Goal: Answer question/provide support: Share knowledge or assist other users

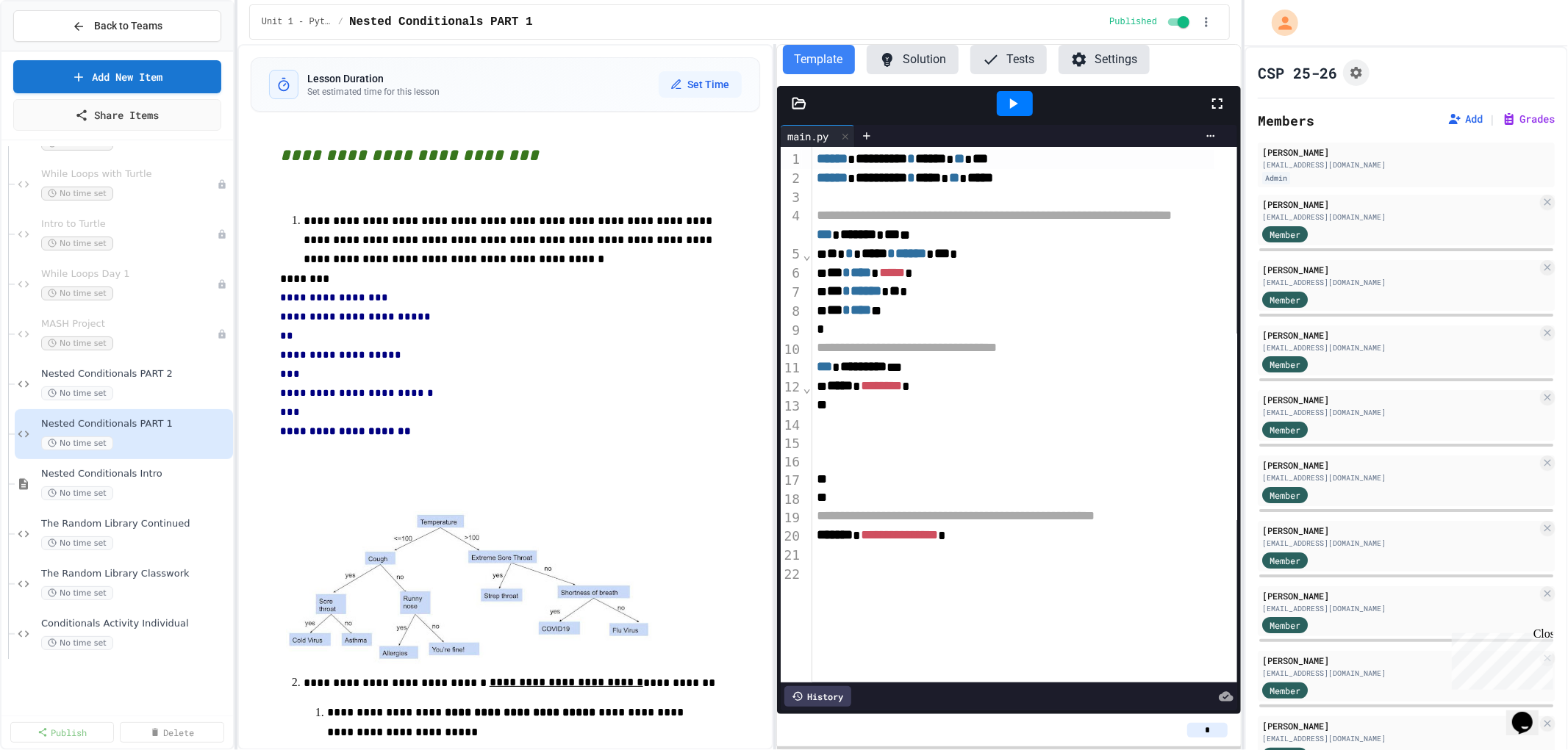
scroll to position [489, 0]
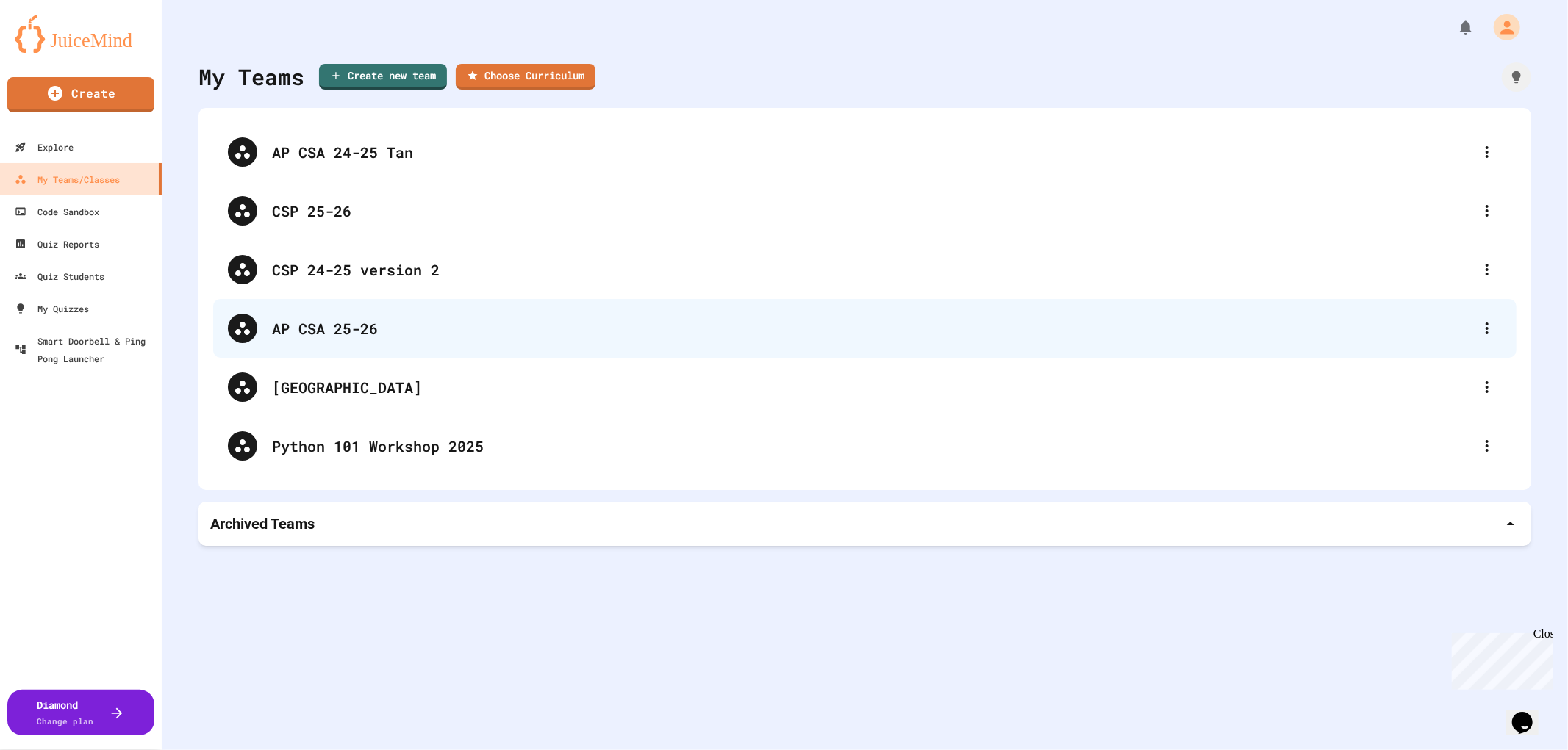
click at [316, 327] on div "AP CSA 25-26" at bounding box center [872, 328] width 1200 height 22
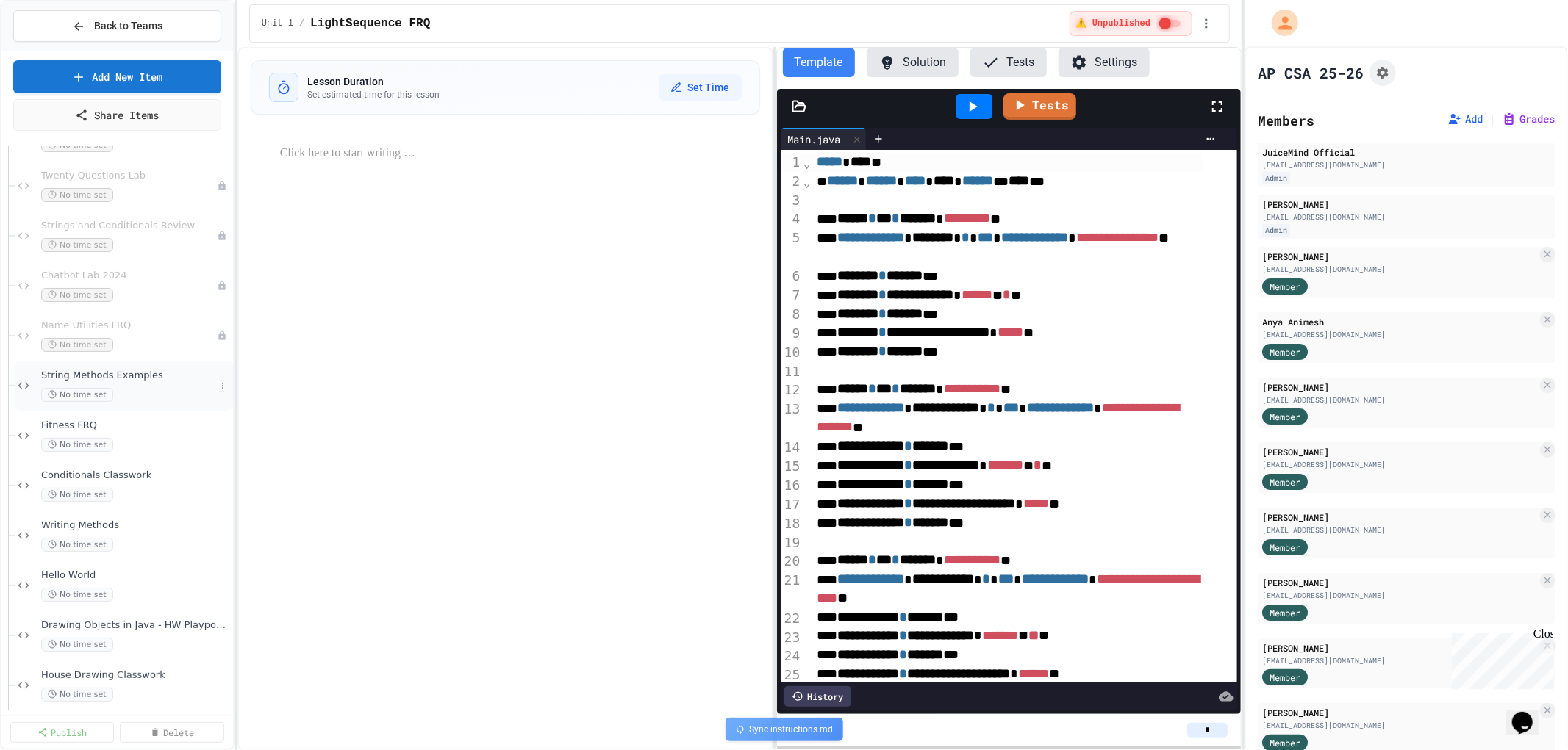
scroll to position [408, 0]
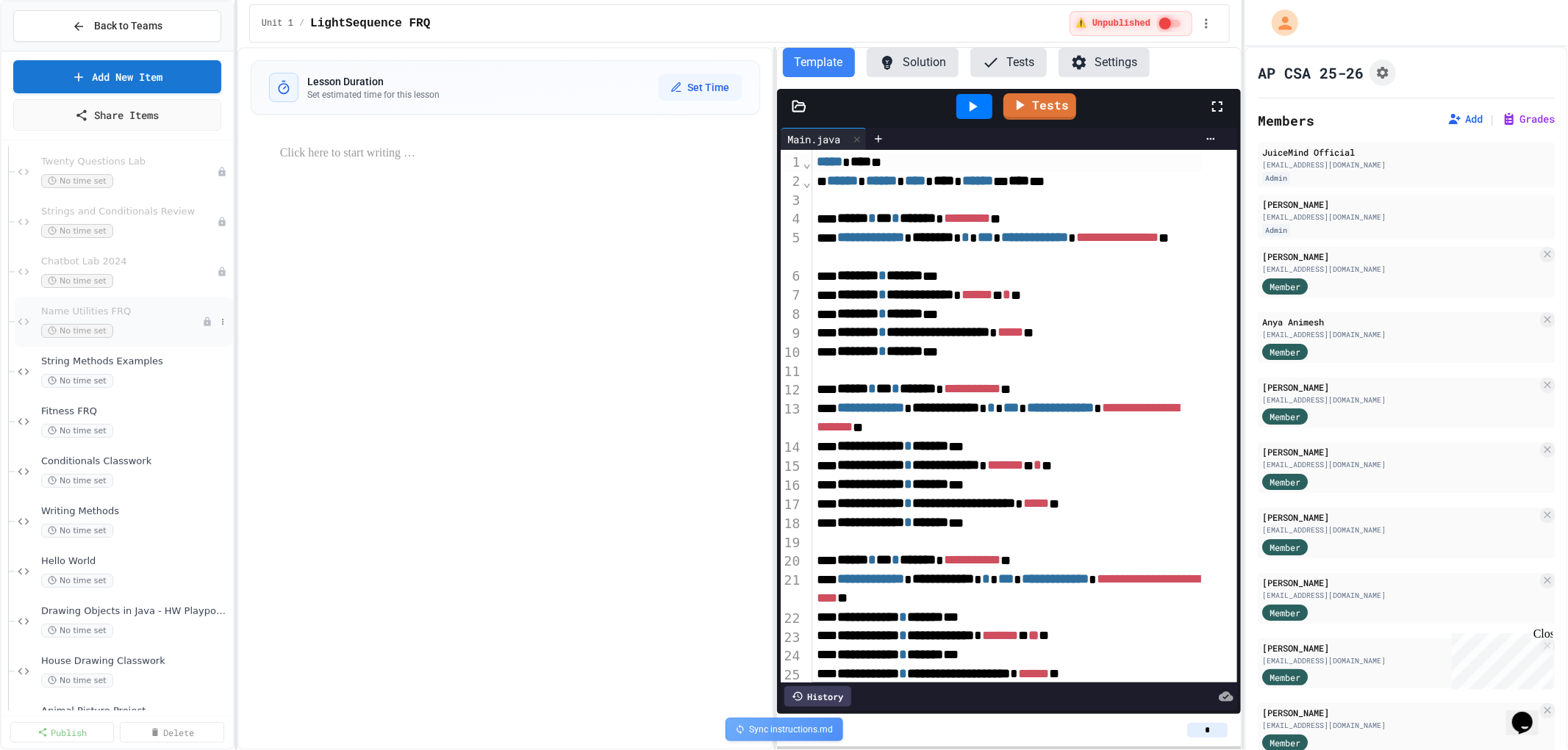
click at [123, 311] on span "Name Utilities FRQ" at bounding box center [122, 312] width 161 height 13
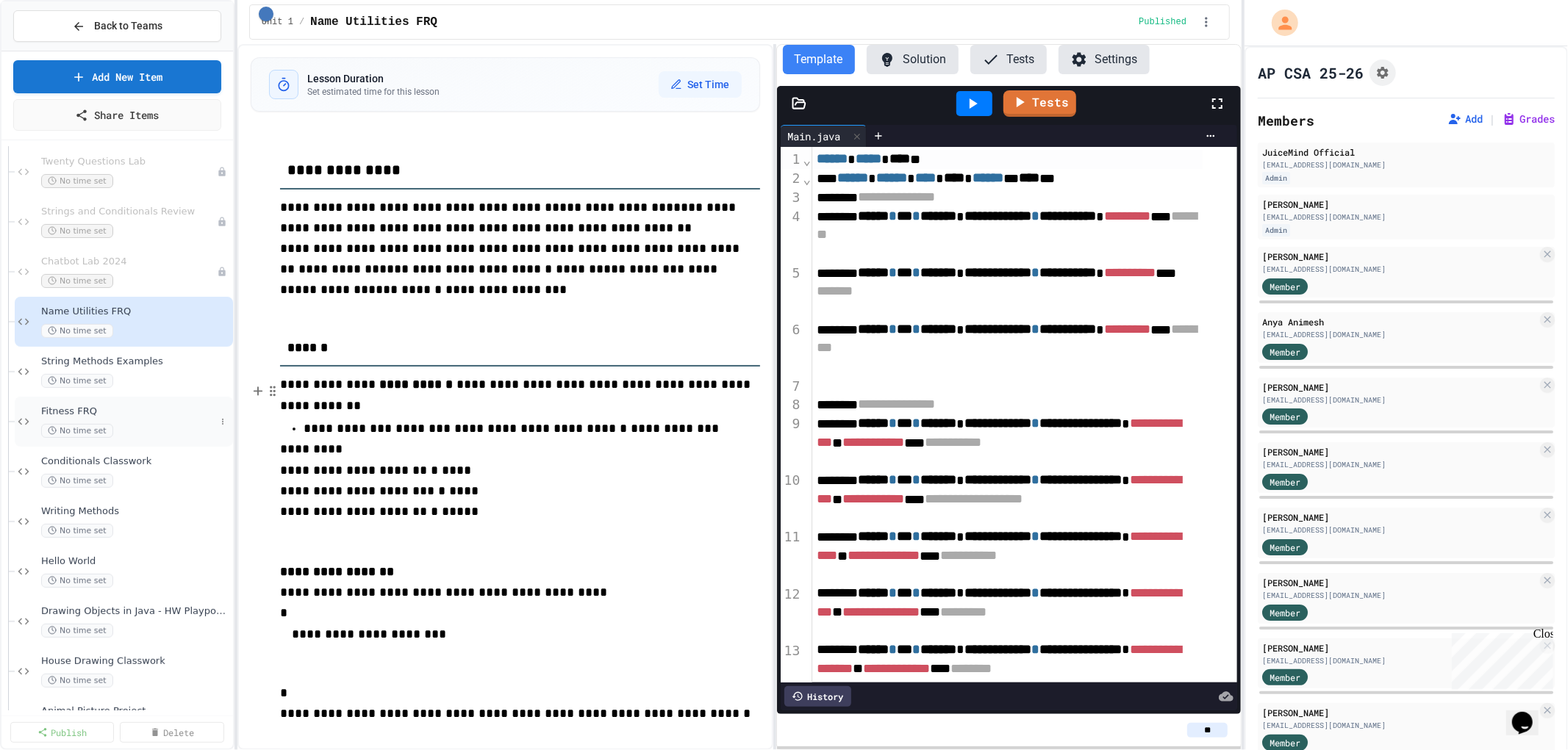
click at [83, 407] on span "Fitness FRQ" at bounding box center [129, 412] width 174 height 13
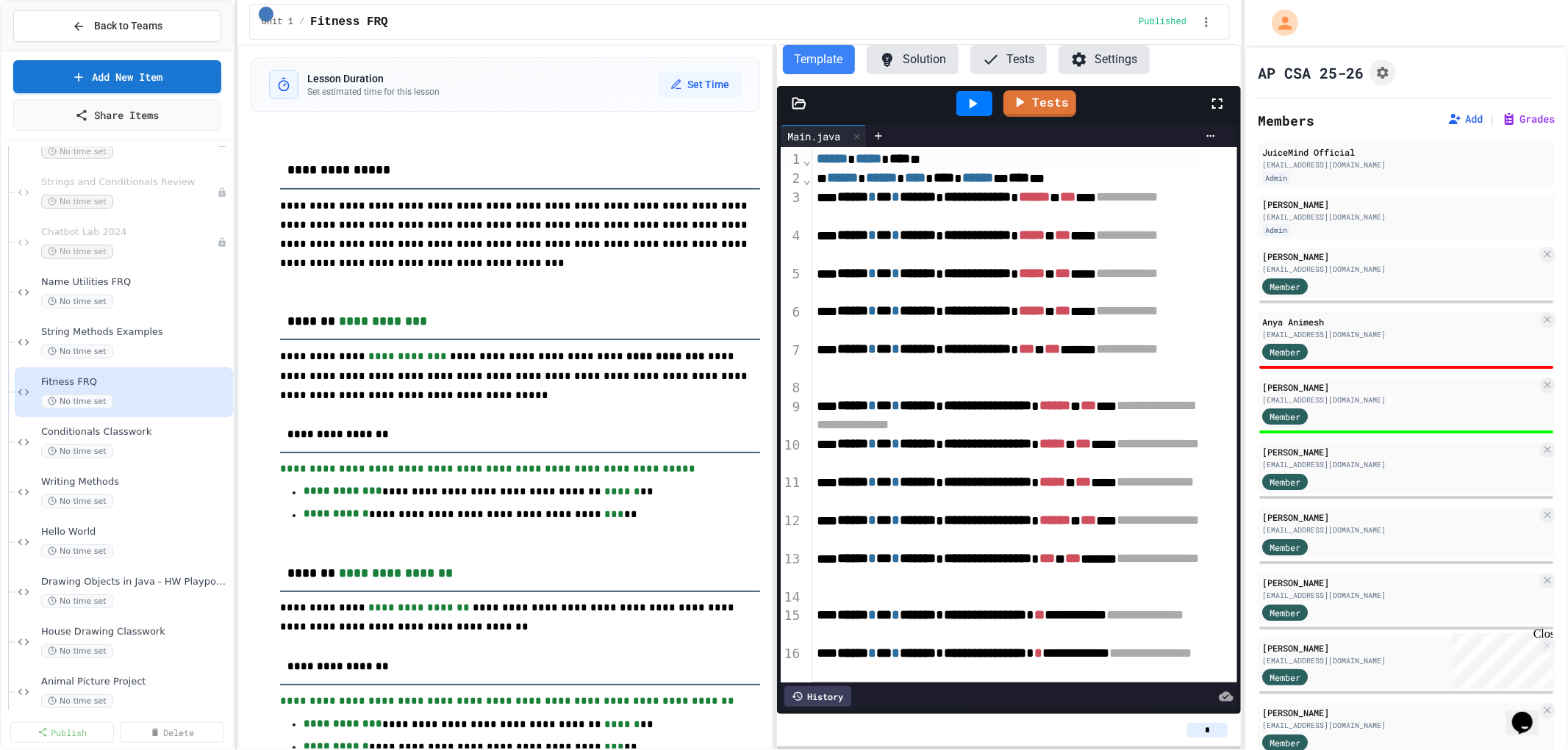
scroll to position [452, 0]
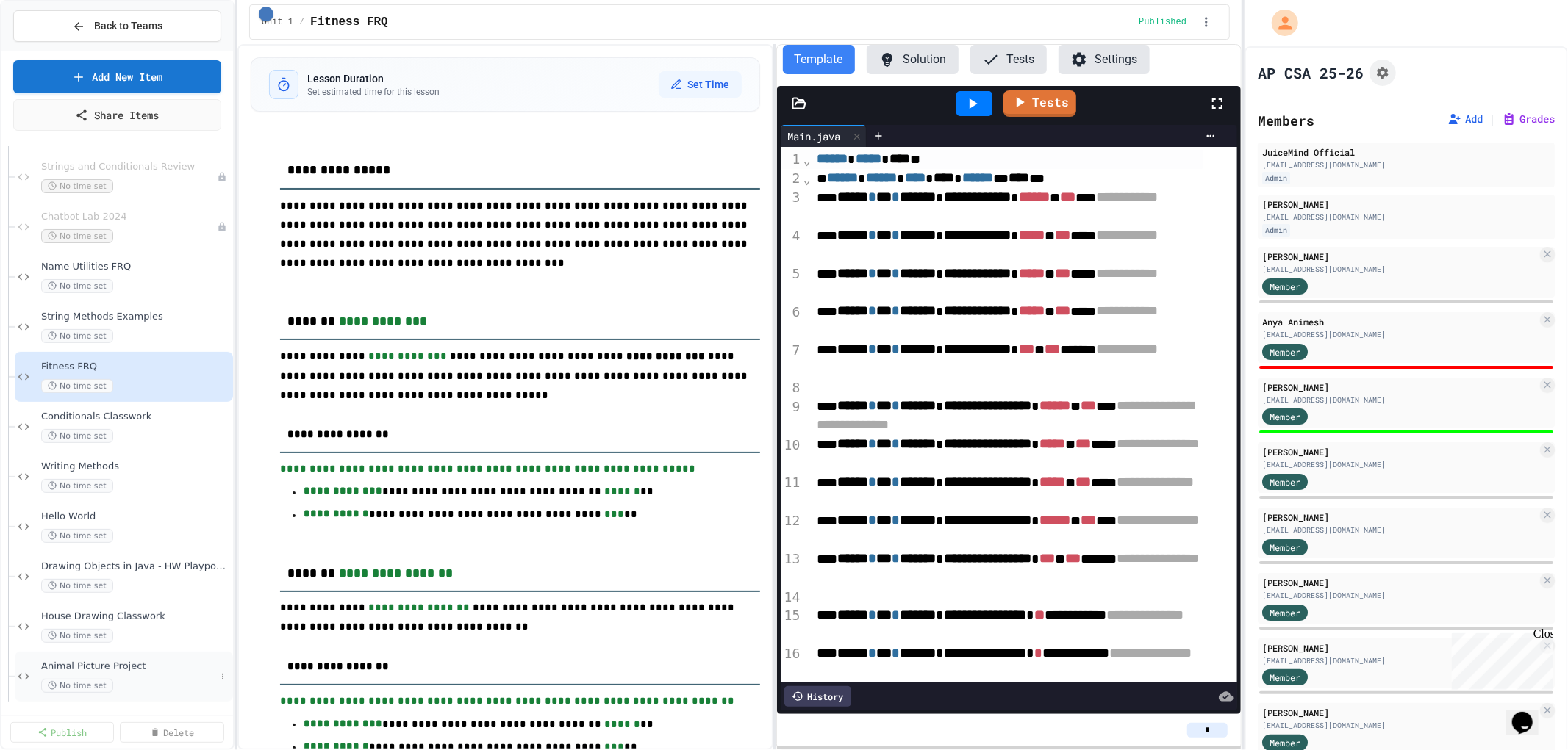
click at [106, 661] on span "Animal Picture Project" at bounding box center [129, 667] width 174 height 13
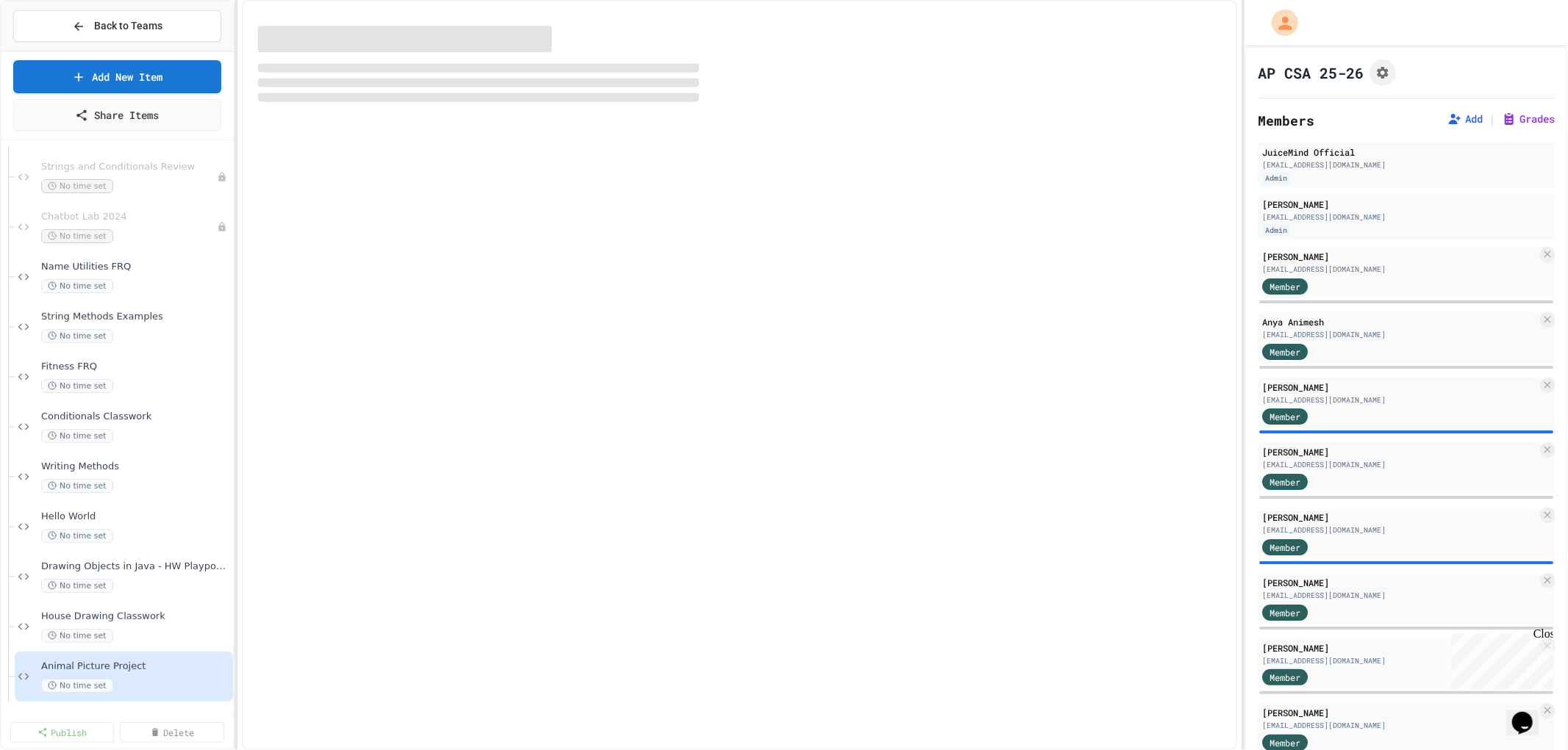
scroll to position [435, 0]
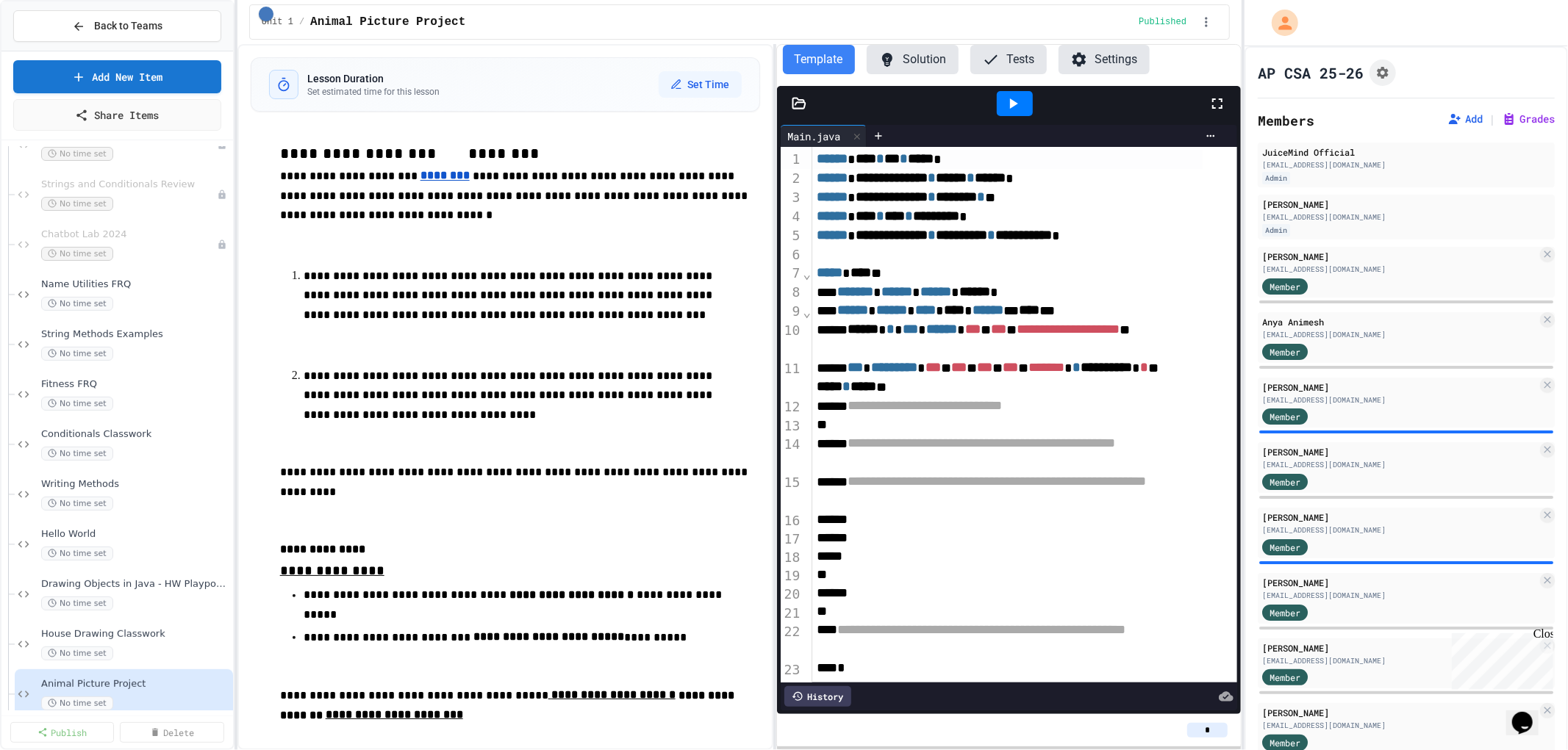
click at [907, 310] on span "******" at bounding box center [891, 310] width 31 height 14
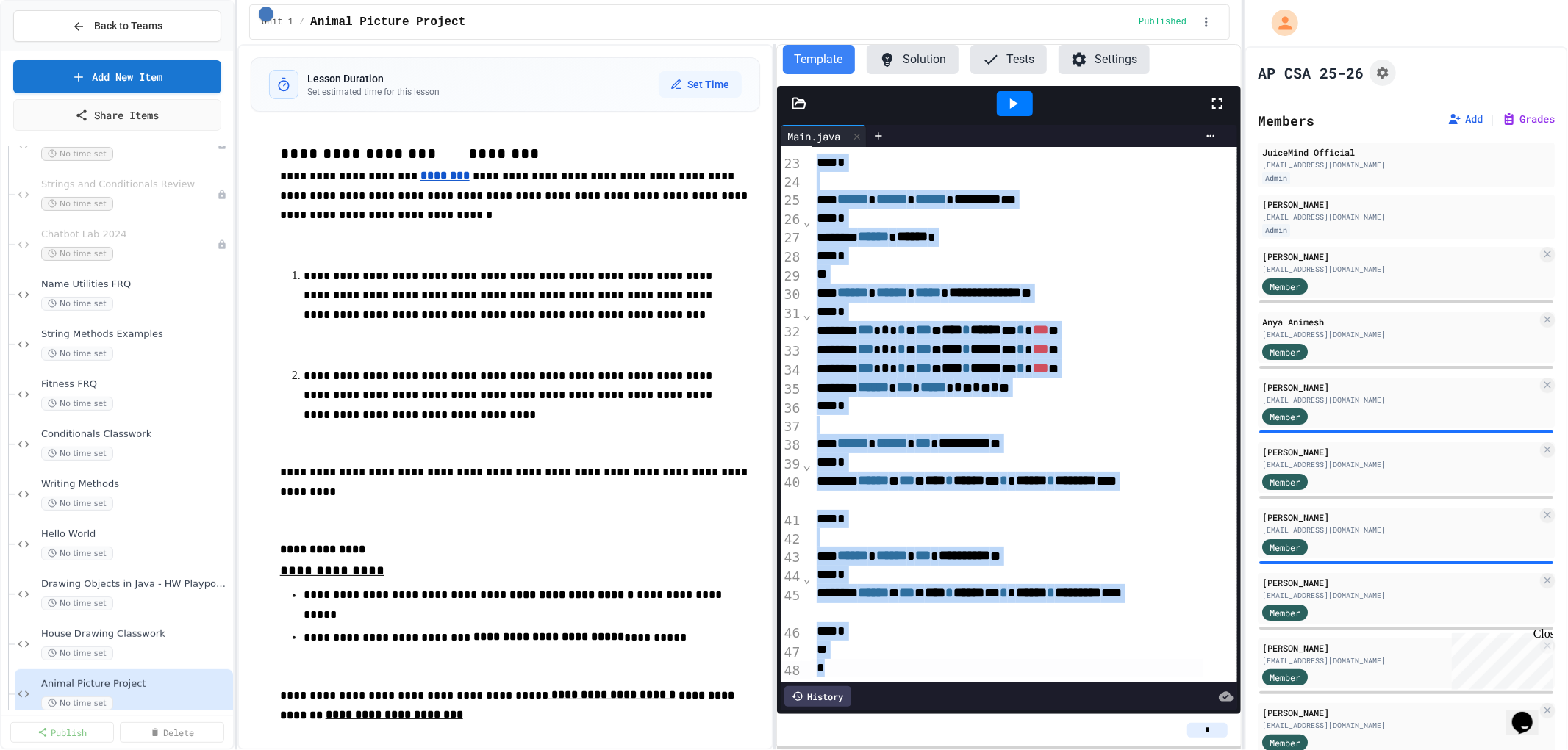
scroll to position [529, 0]
copy div "**********"
click at [89, 26] on div "Back to Teams" at bounding box center [117, 26] width 90 height 16
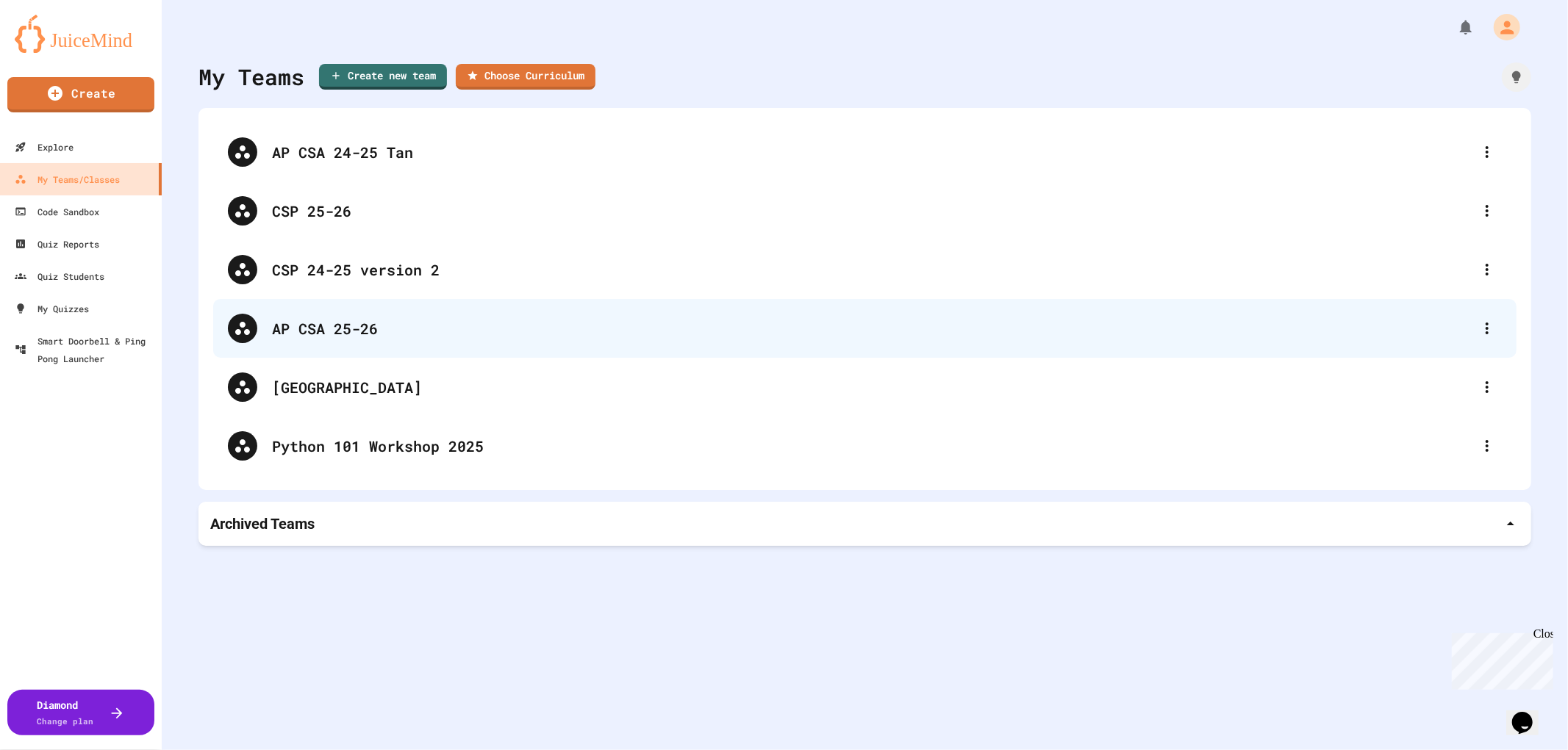
click at [318, 336] on div "AP CSA 25-26" at bounding box center [872, 328] width 1200 height 22
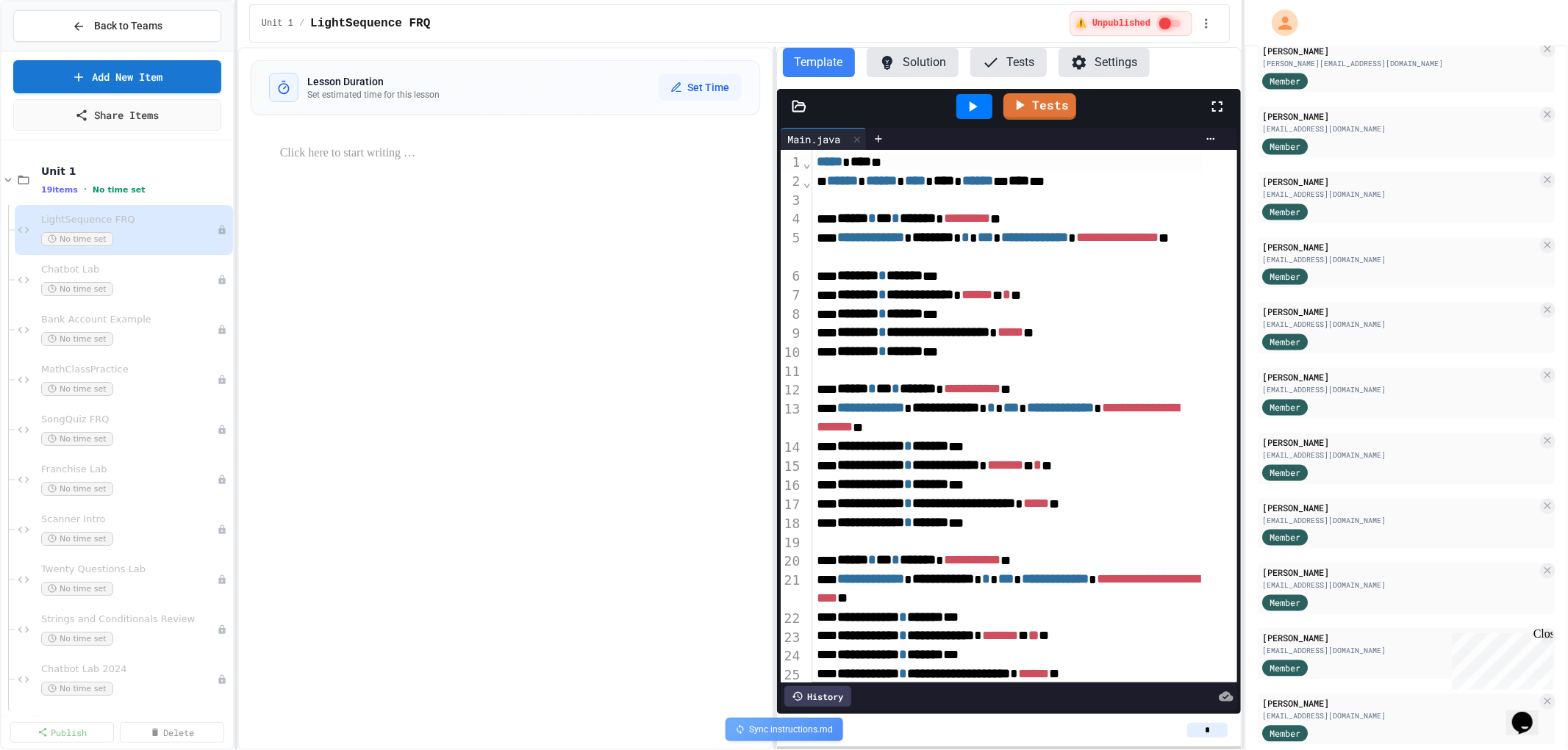
scroll to position [2367, 0]
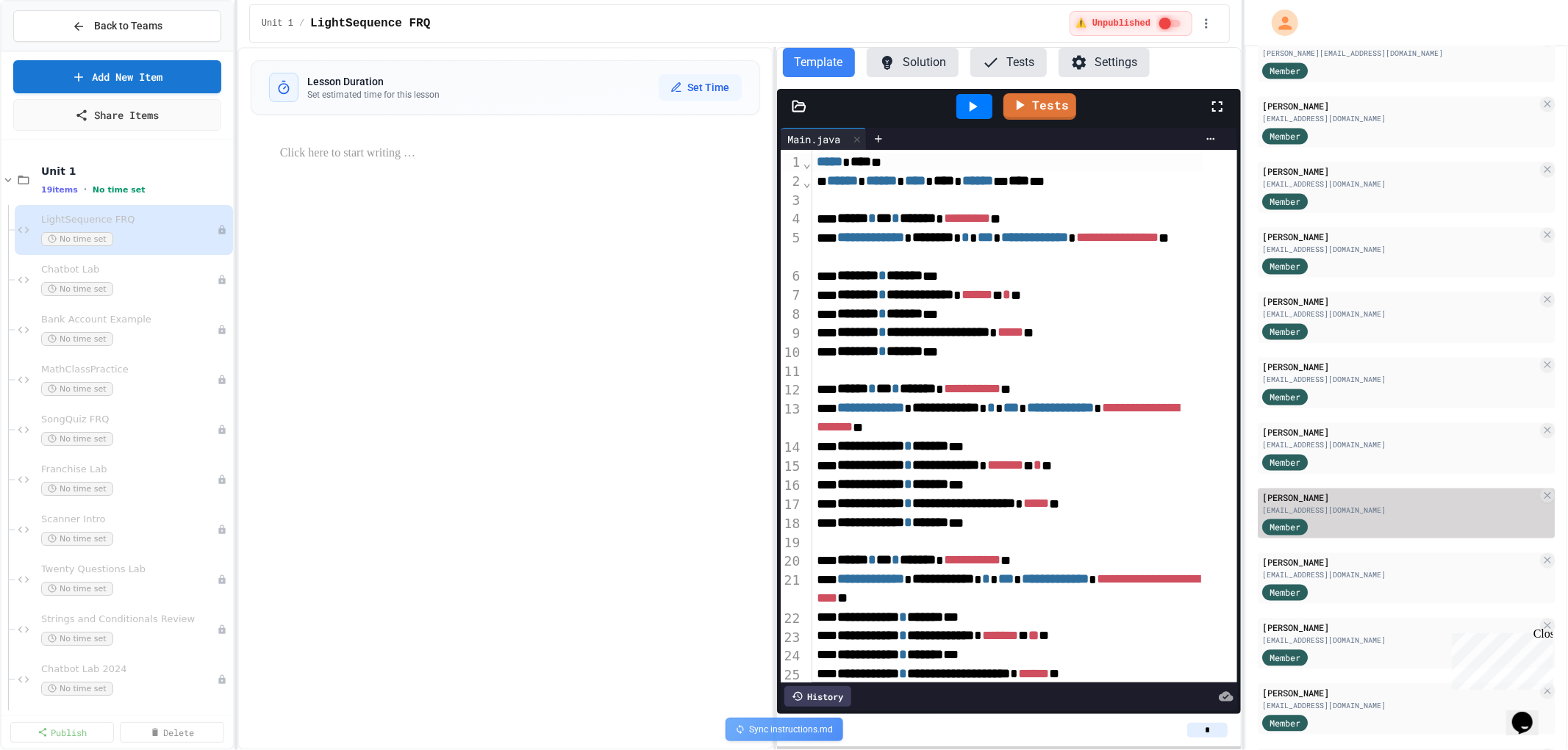
click at [1338, 506] on div "[EMAIL_ADDRESS][DOMAIN_NAME]" at bounding box center [1400, 511] width 275 height 11
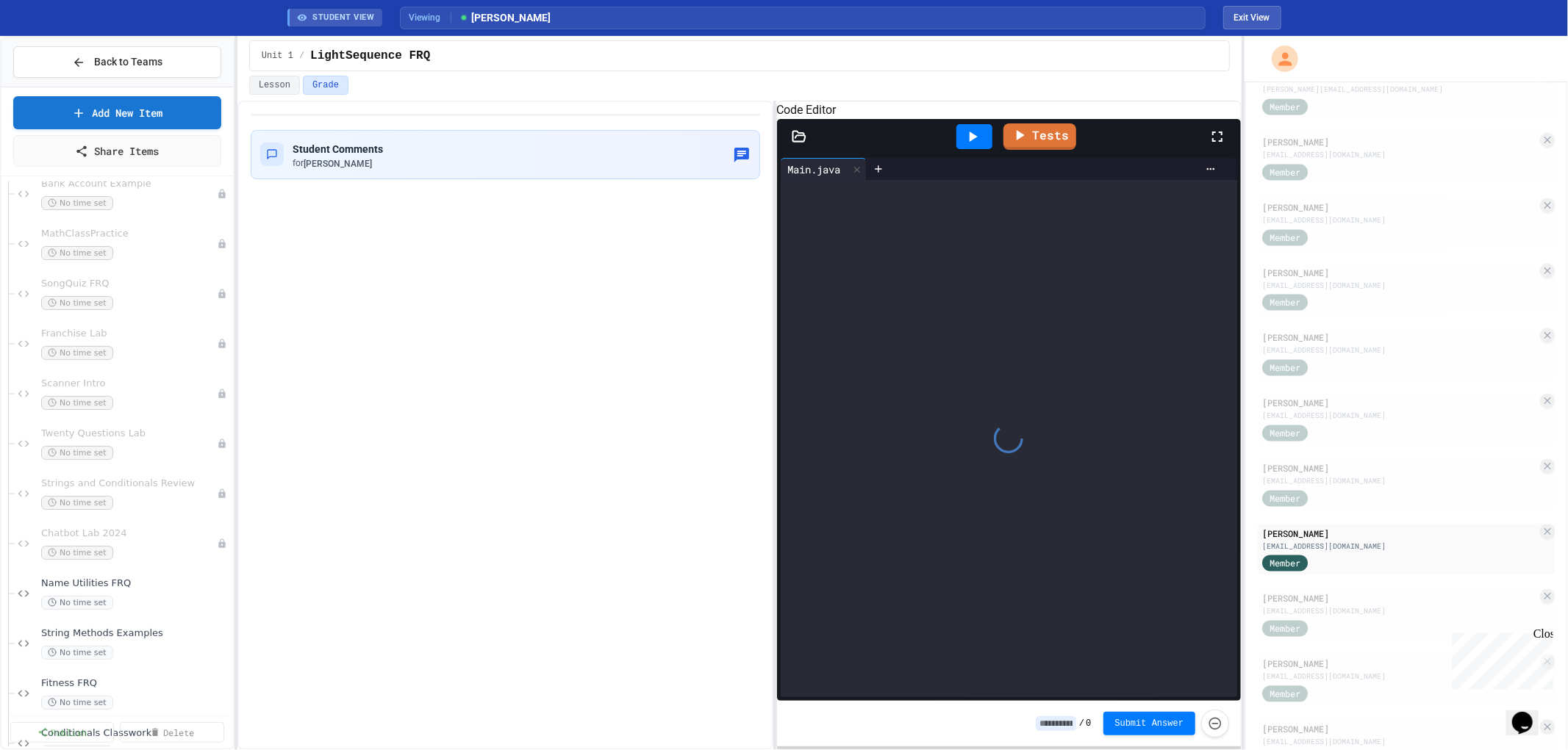
scroll to position [452, 0]
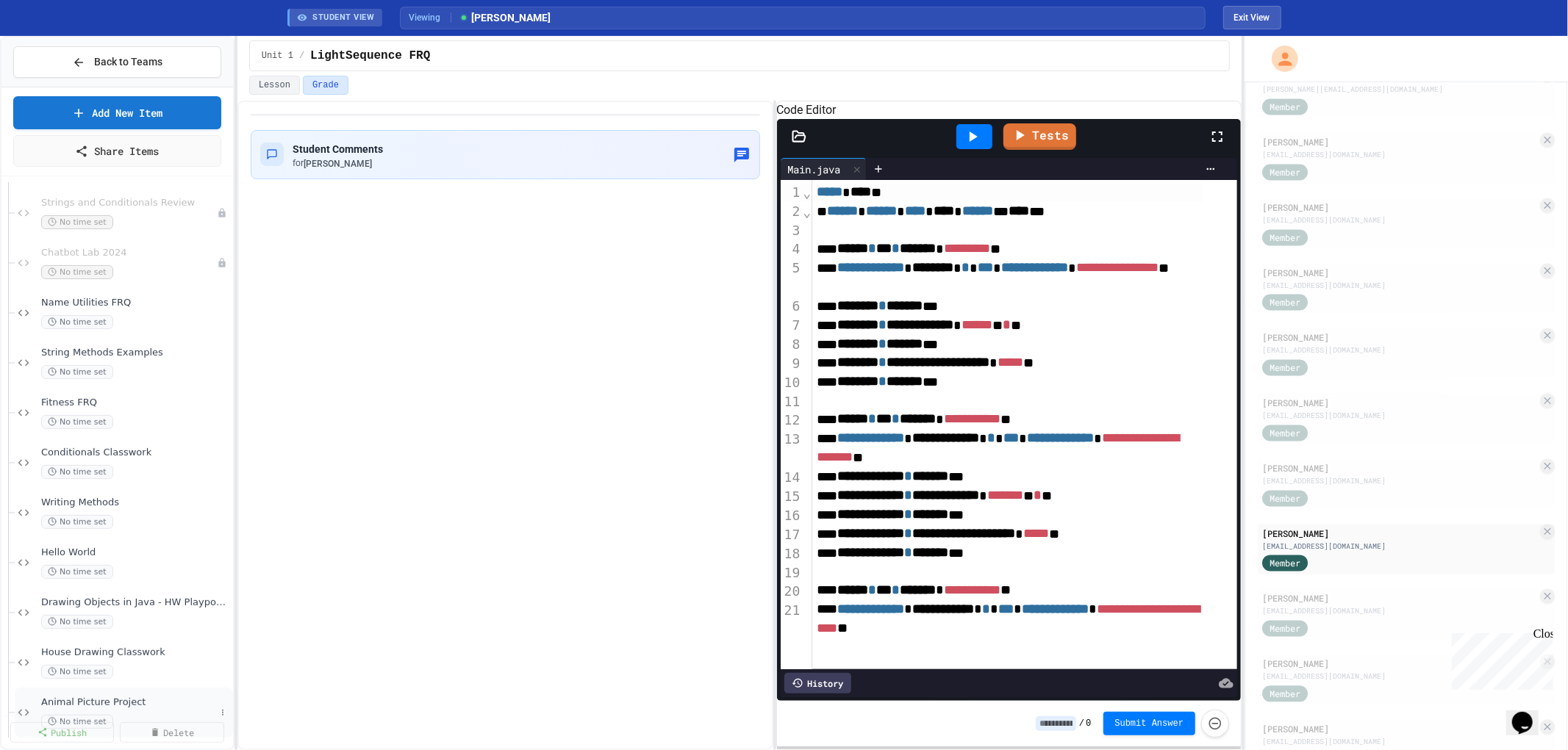
click at [107, 697] on span "Animal Picture Project" at bounding box center [129, 703] width 174 height 13
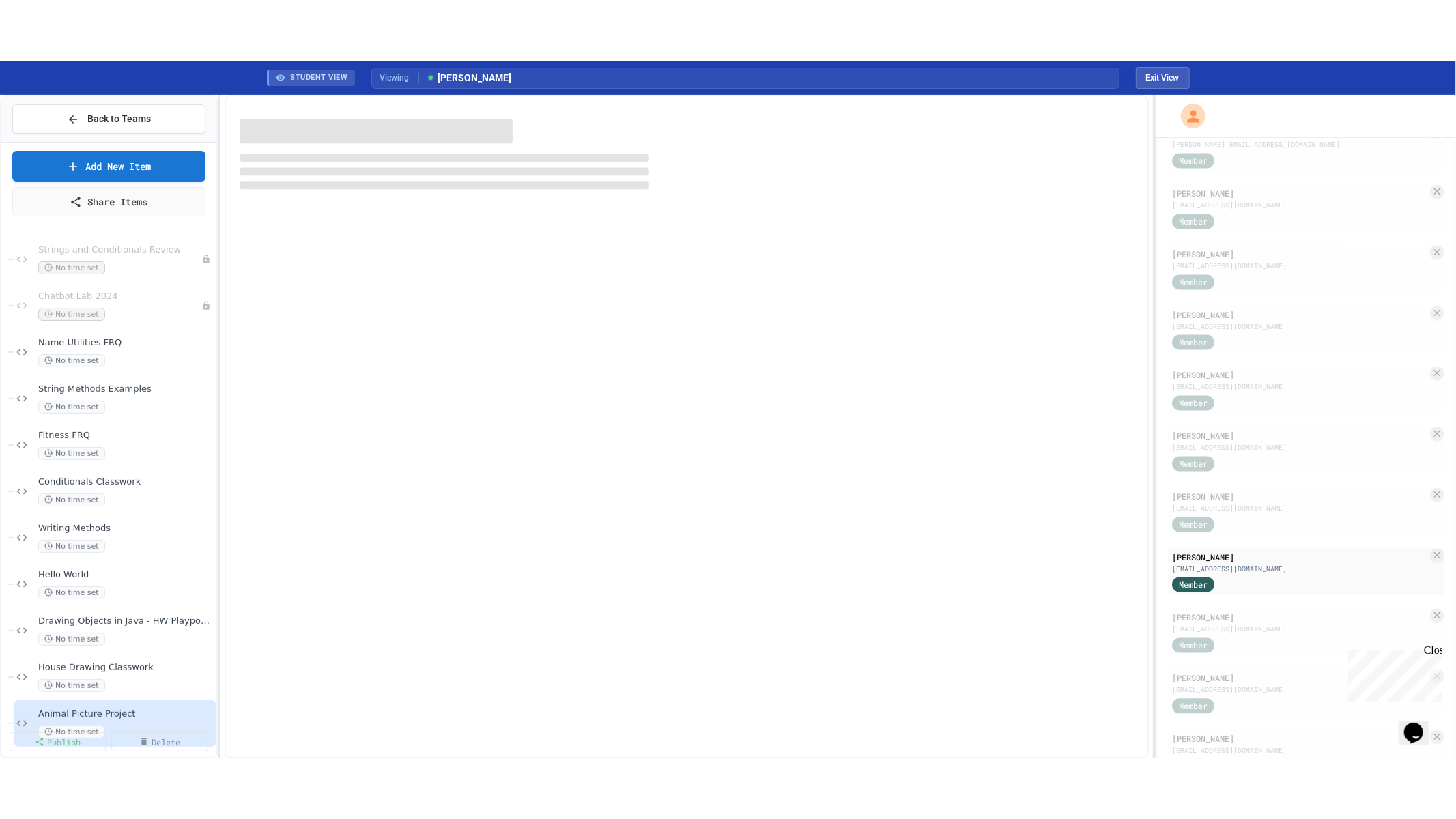
scroll to position [404, 0]
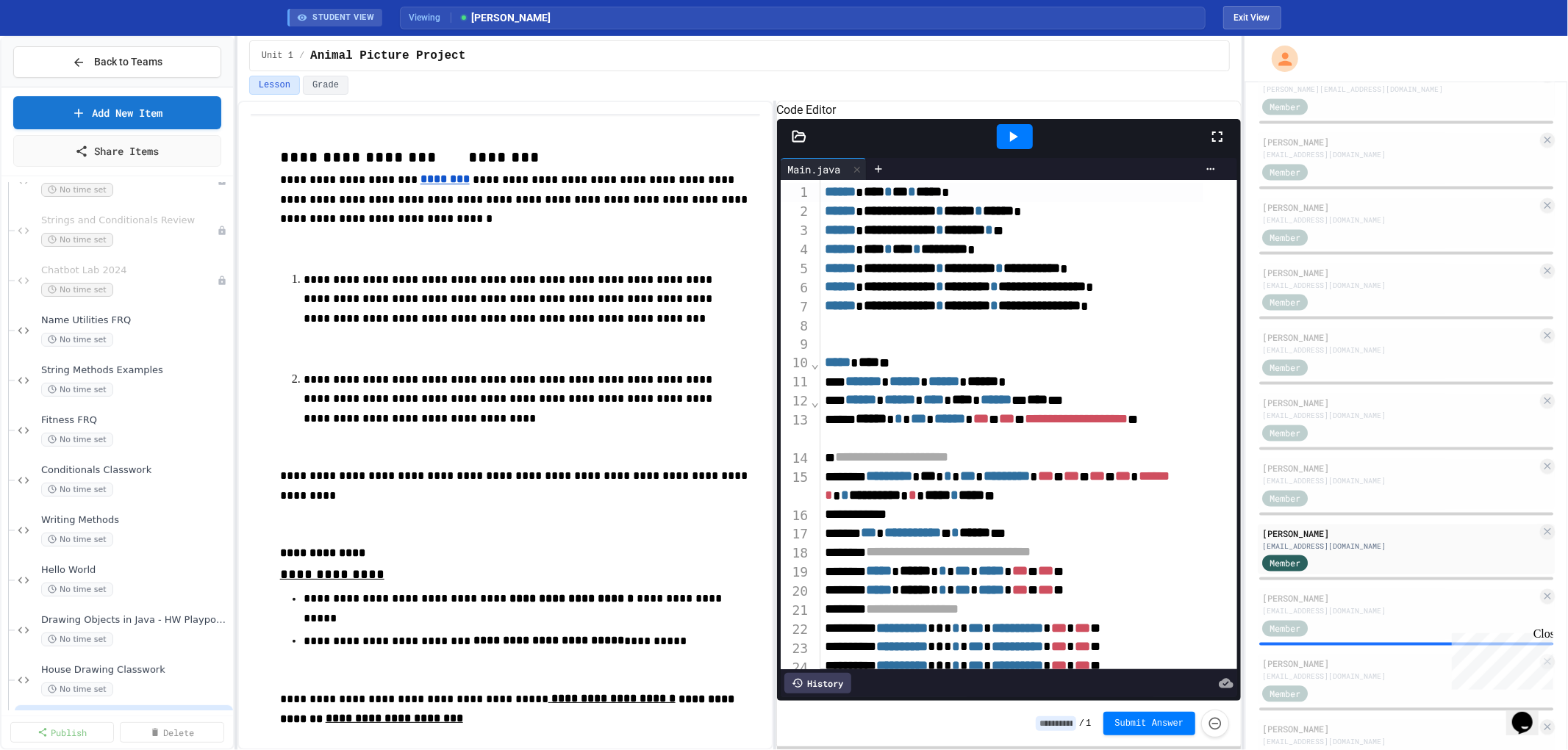
click at [795, 144] on icon at bounding box center [799, 137] width 15 height 15
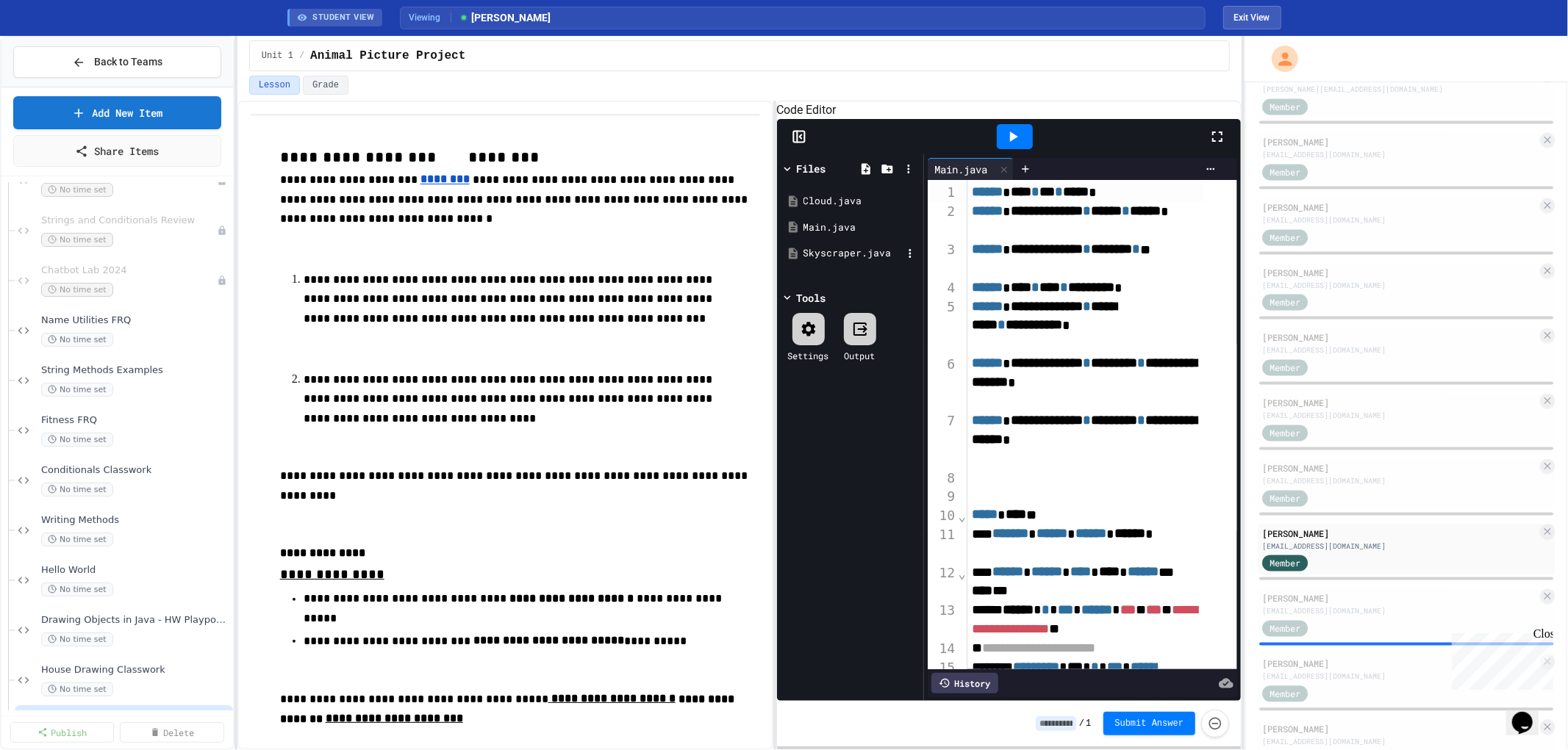
click at [841, 261] on div "Skyscraper.java" at bounding box center [852, 254] width 98 height 15
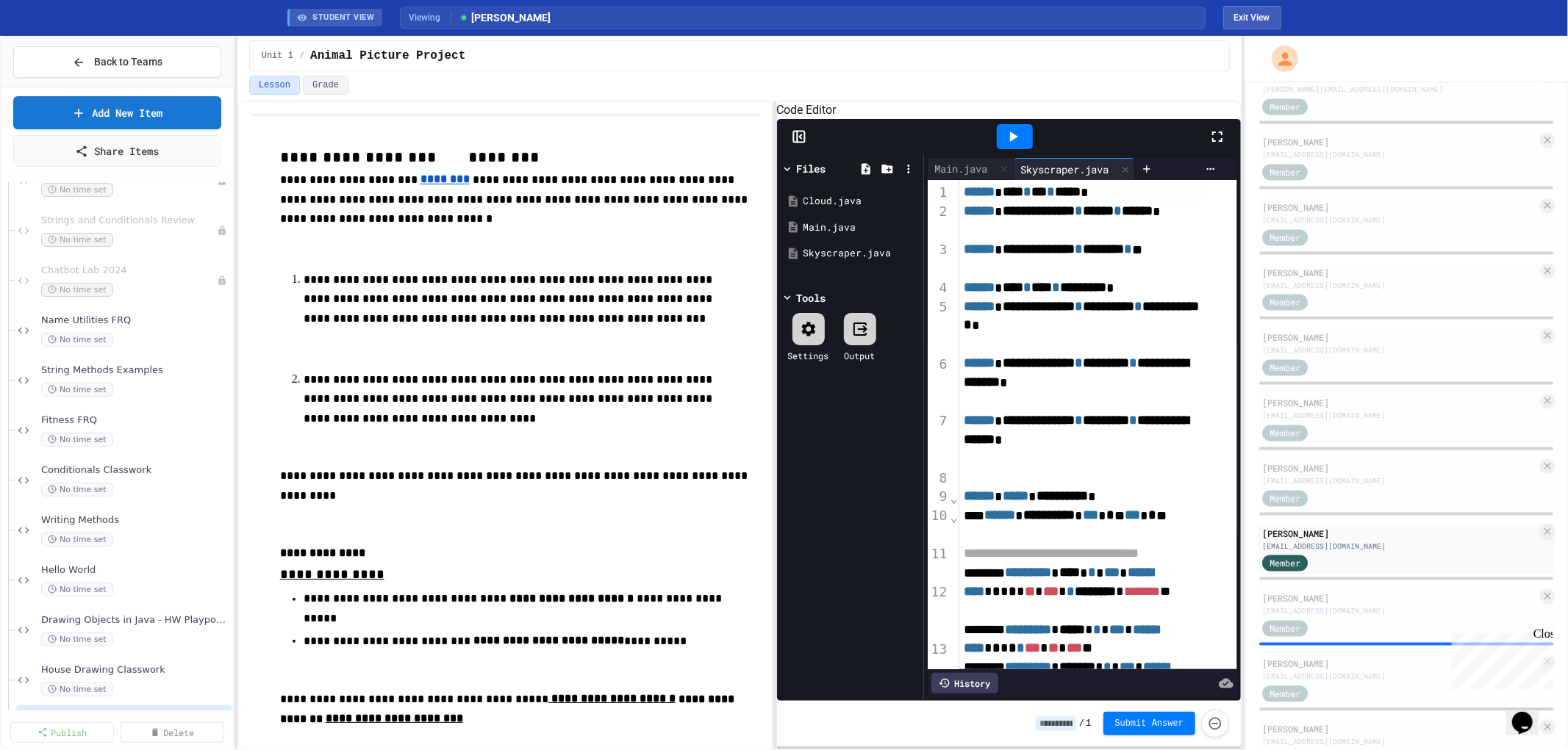
drag, startPoint x: 1222, startPoint y: 156, endPoint x: 1217, endPoint y: 258, distance: 102.1
click at [1221, 146] on icon at bounding box center [1216, 136] width 17 height 17
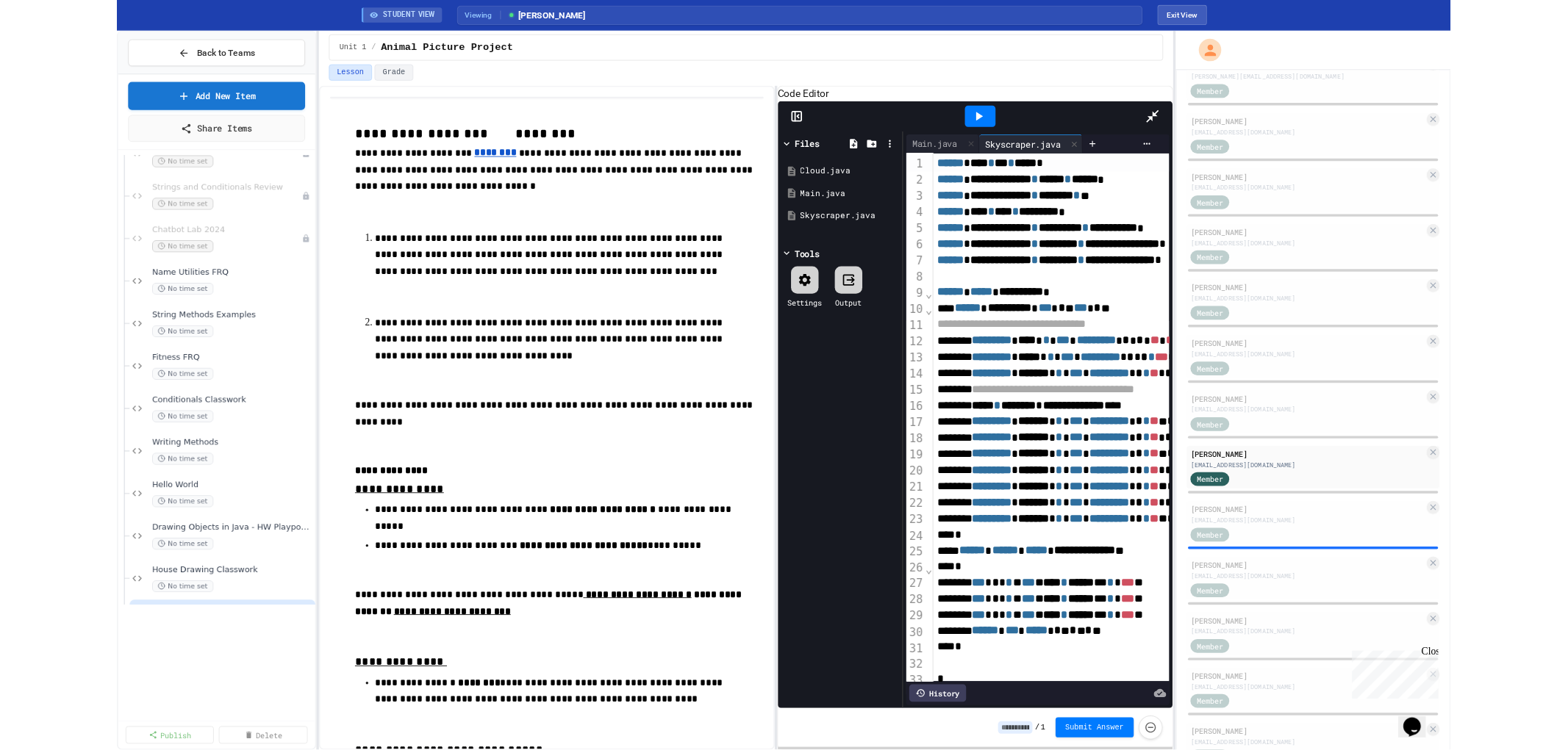
scroll to position [357, 0]
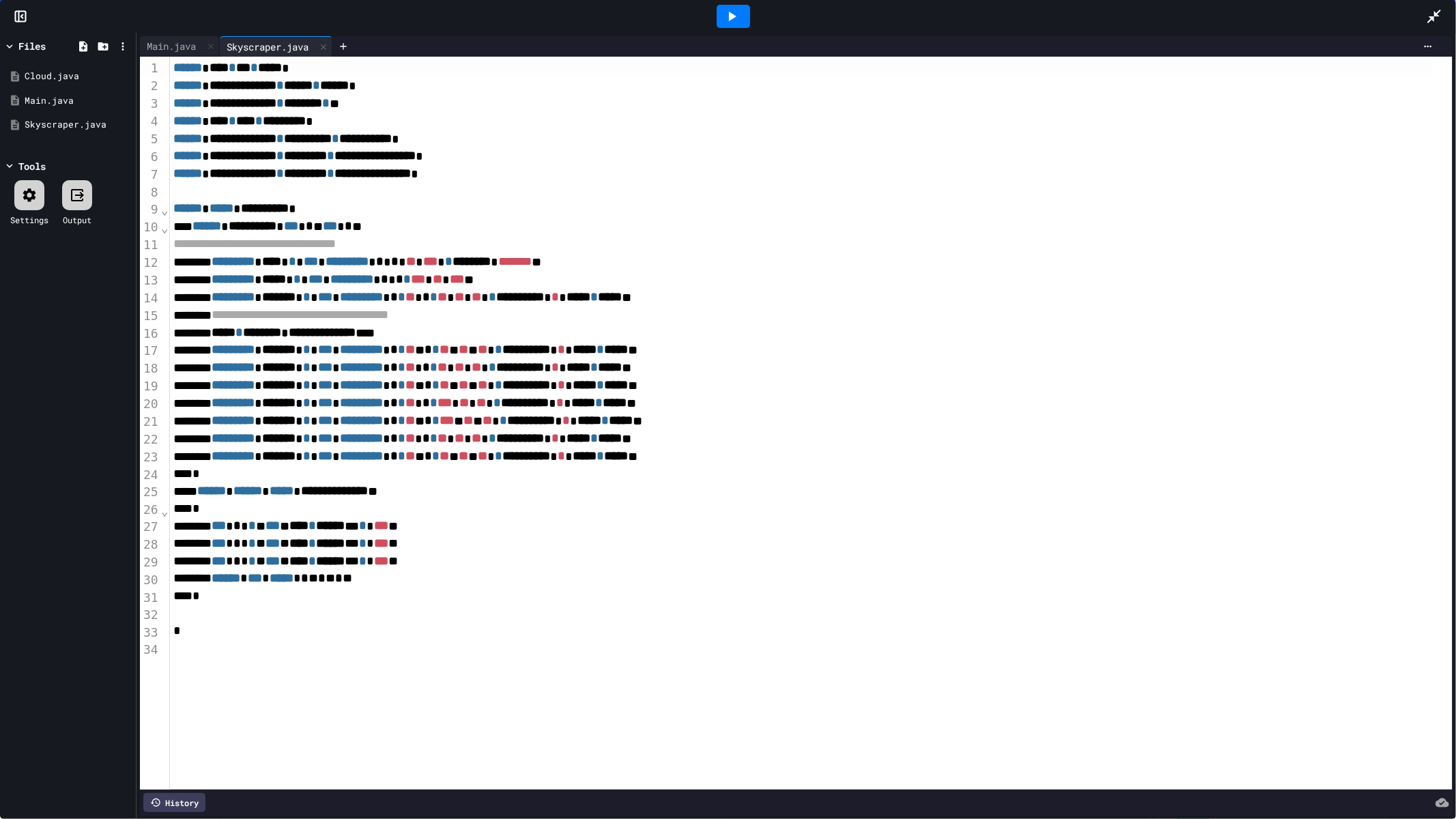
click at [1432, 17] on icon at bounding box center [1434, 17] width 14 height 14
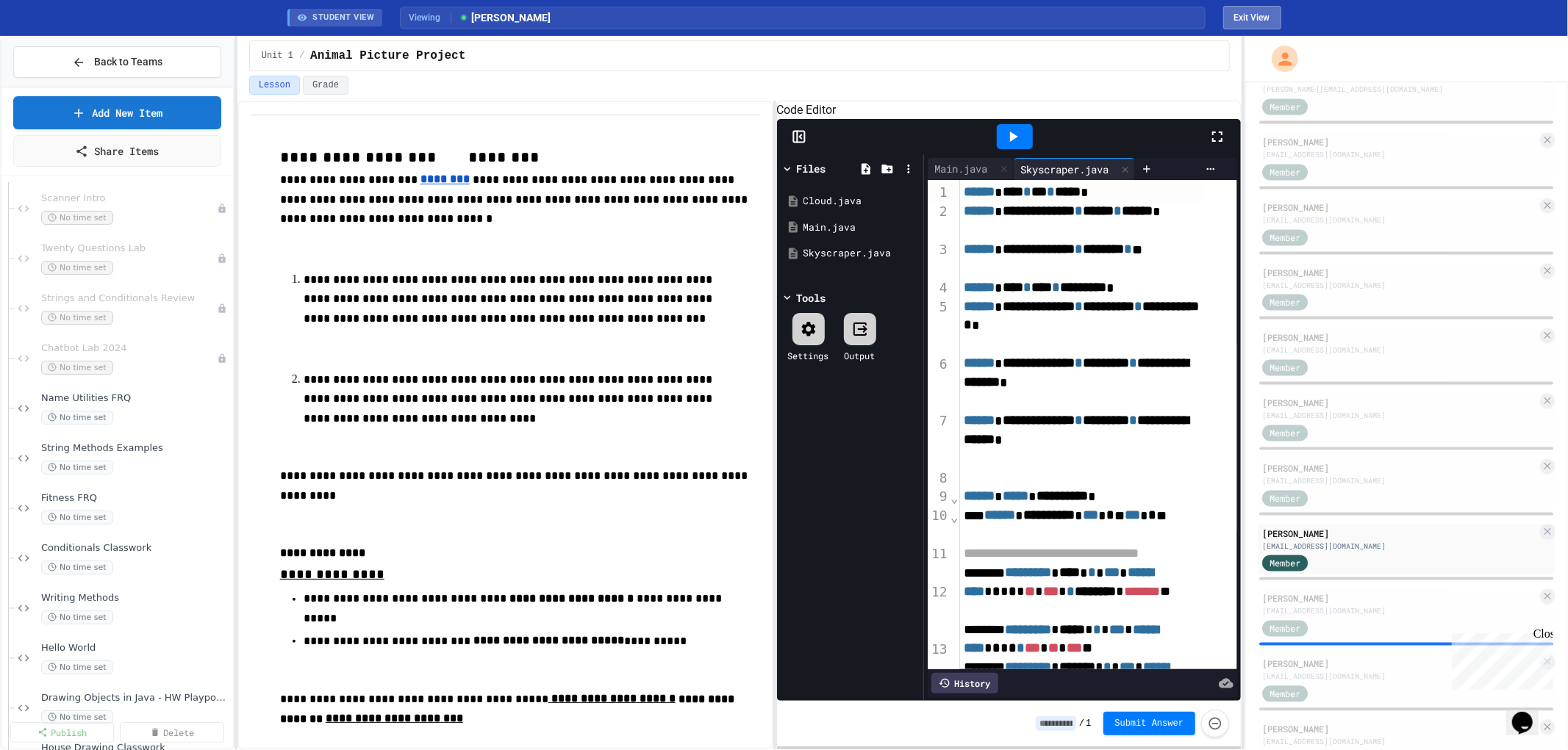
click at [1265, 17] on button "Exit View" at bounding box center [1252, 17] width 58 height 23
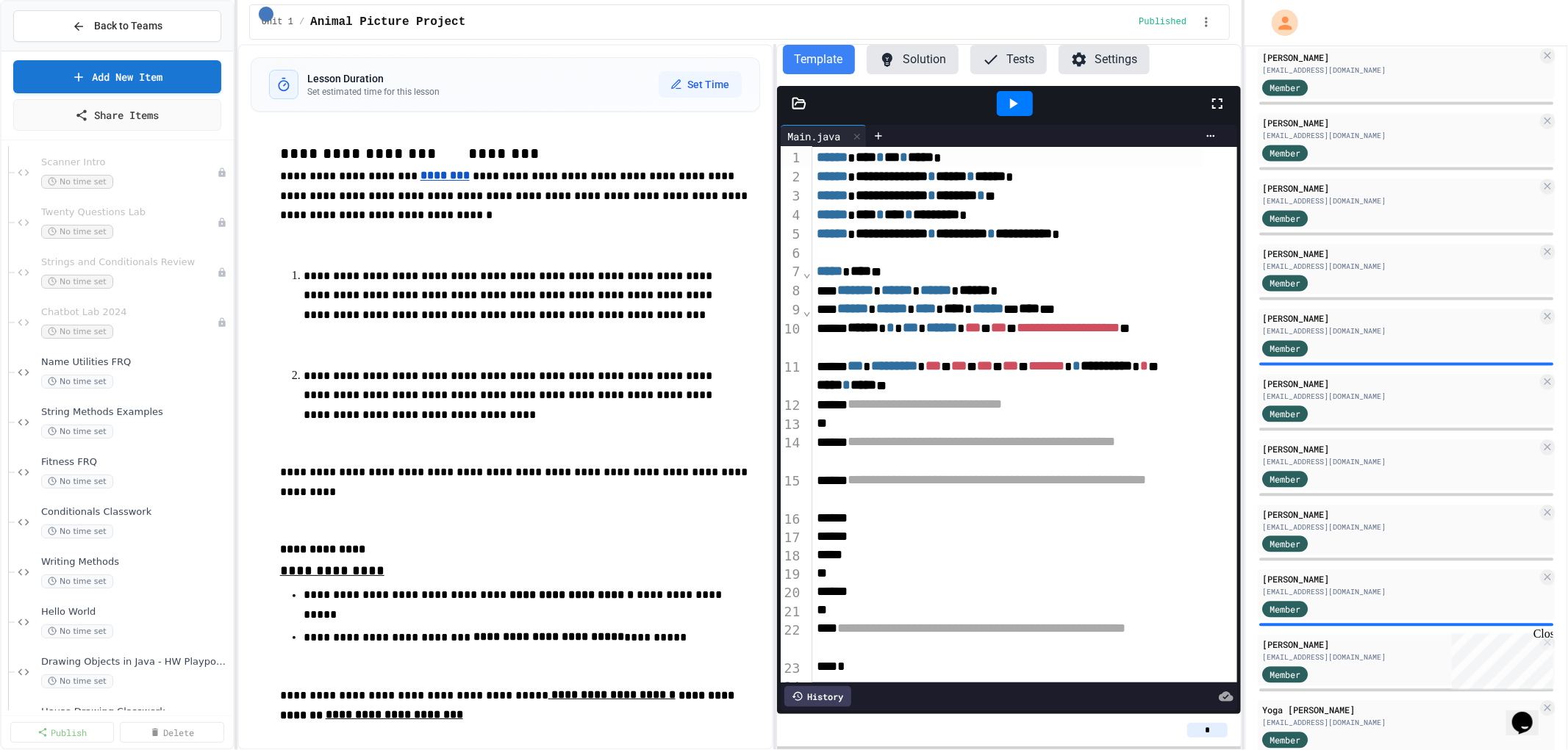
scroll to position [0, 0]
drag, startPoint x: 776, startPoint y: 284, endPoint x: 737, endPoint y: 300, distance: 42.2
click at [737, 300] on div "**********" at bounding box center [740, 398] width 1004 height 706
